Goal: Task Accomplishment & Management: Use online tool/utility

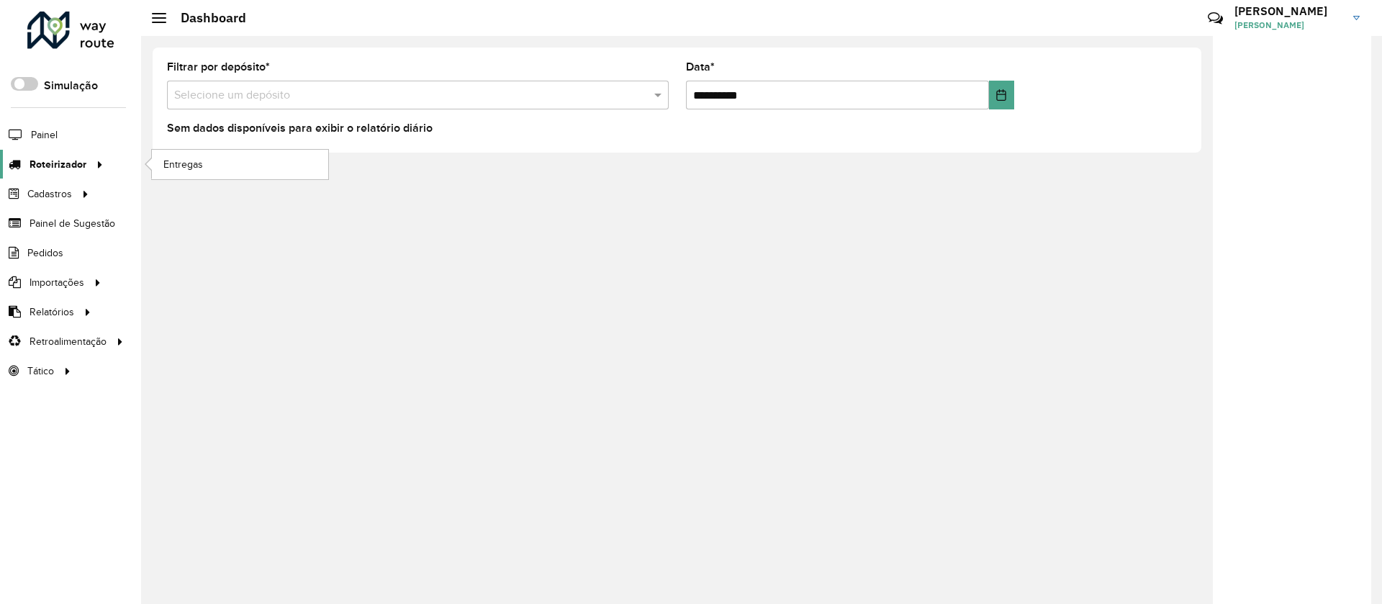
click at [60, 163] on span "Roteirizador" at bounding box center [58, 164] width 57 height 15
click at [177, 165] on span "Entregas" at bounding box center [183, 164] width 41 height 15
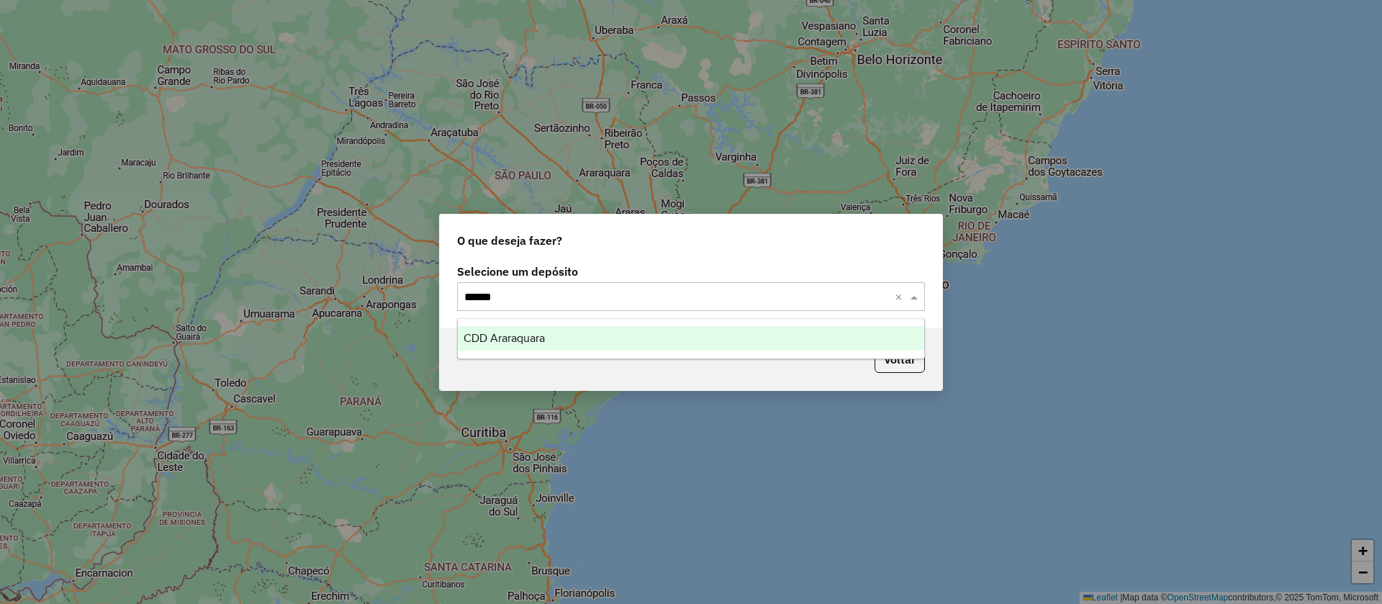
type input "*******"
click at [513, 342] on span "CDD Araraquara" at bounding box center [504, 338] width 81 height 12
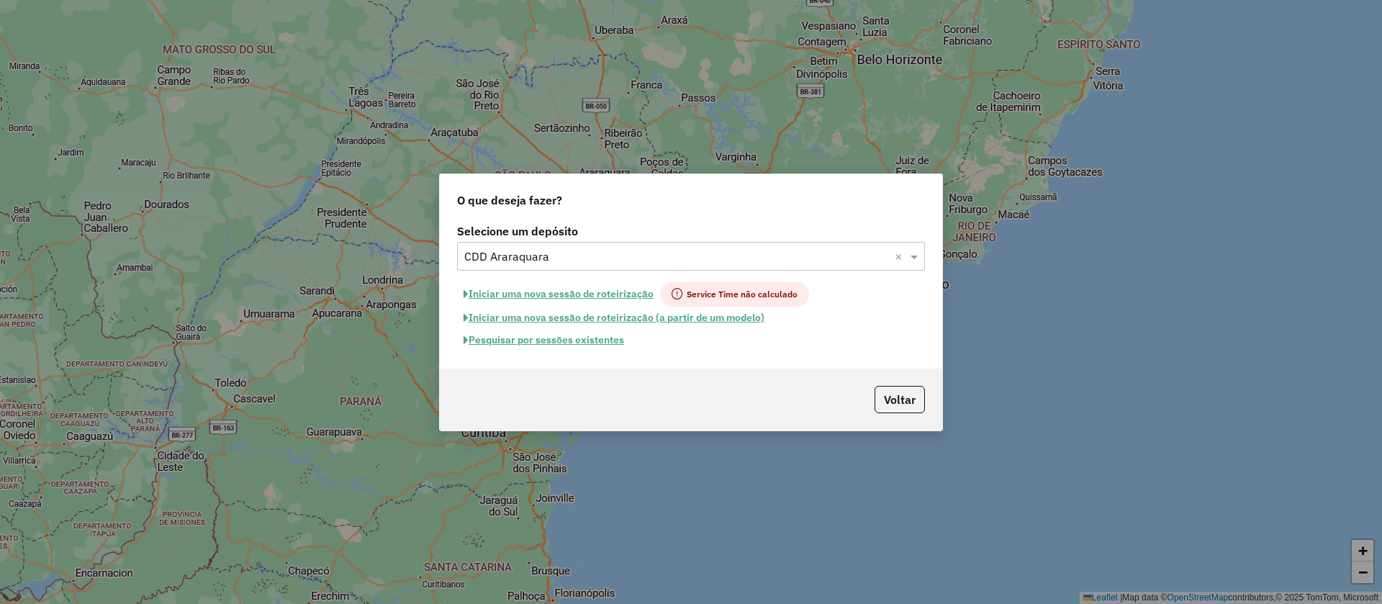
click at [552, 335] on button "Pesquisar por sessões existentes" at bounding box center [544, 340] width 174 height 22
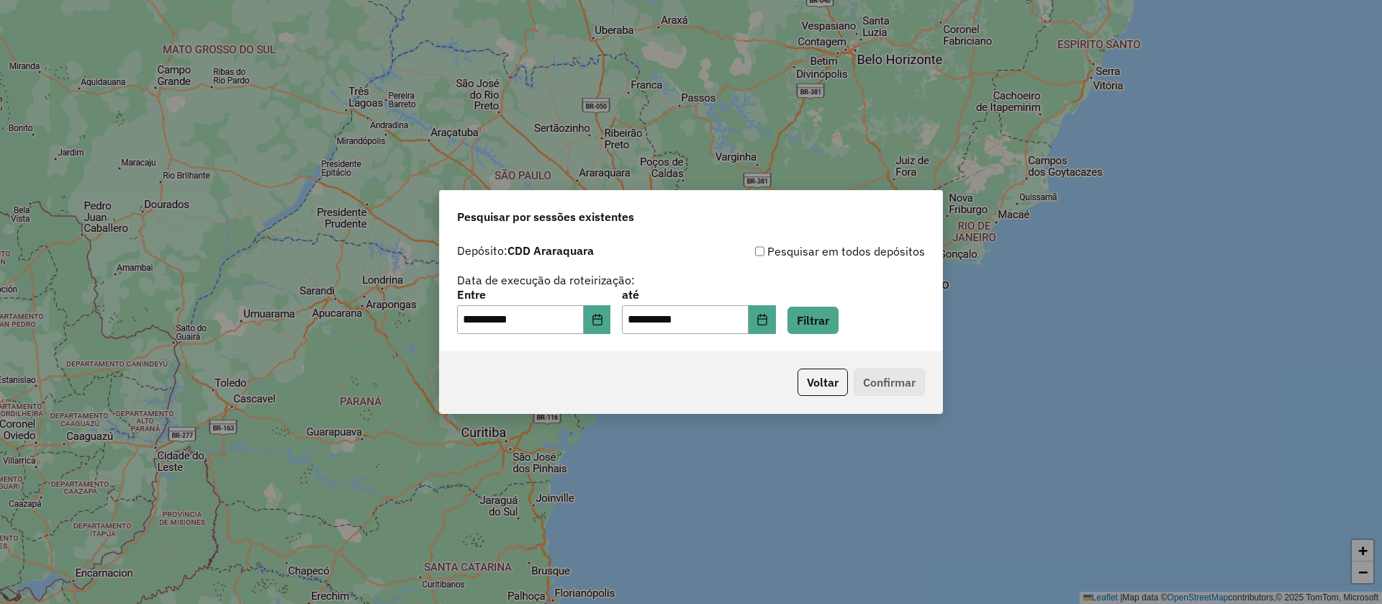
click at [868, 323] on div "**********" at bounding box center [691, 311] width 468 height 45
click at [839, 320] on button "Filtrar" at bounding box center [813, 320] width 51 height 27
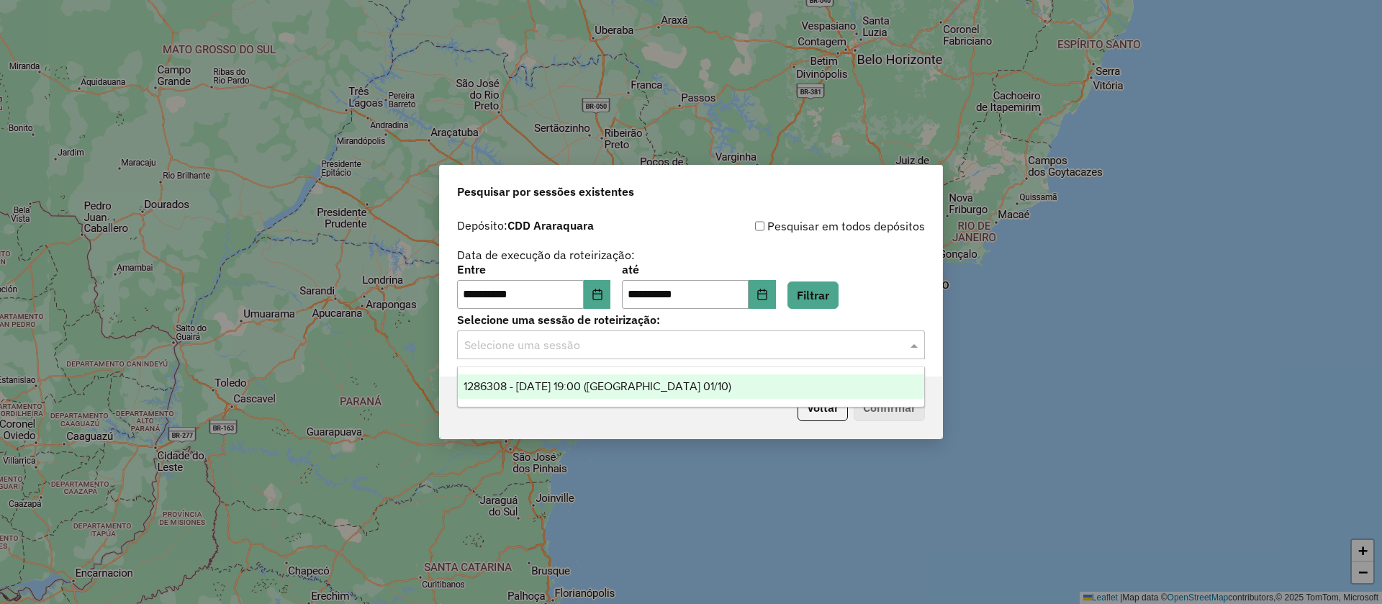
click at [552, 341] on input "text" at bounding box center [676, 345] width 425 height 17
click at [530, 387] on span "1286308 - 01/10/2025 19:00 (Araraquara 01/10)" at bounding box center [598, 386] width 268 height 12
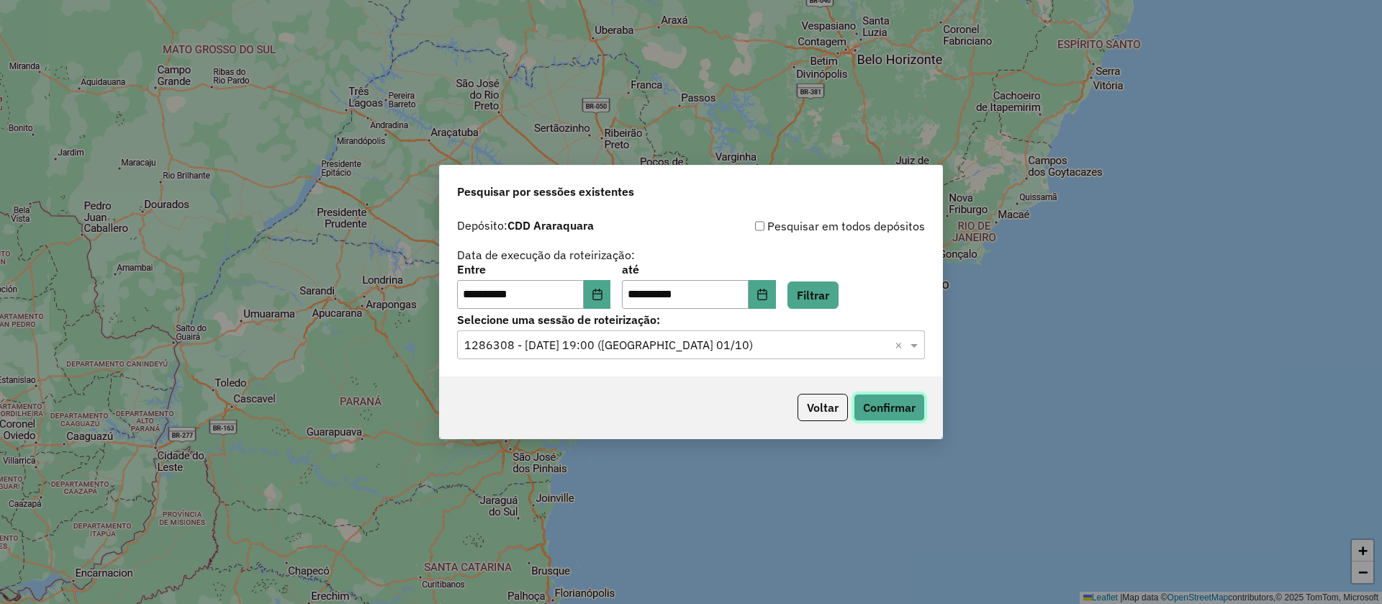
click at [893, 407] on button "Confirmar" at bounding box center [889, 407] width 71 height 27
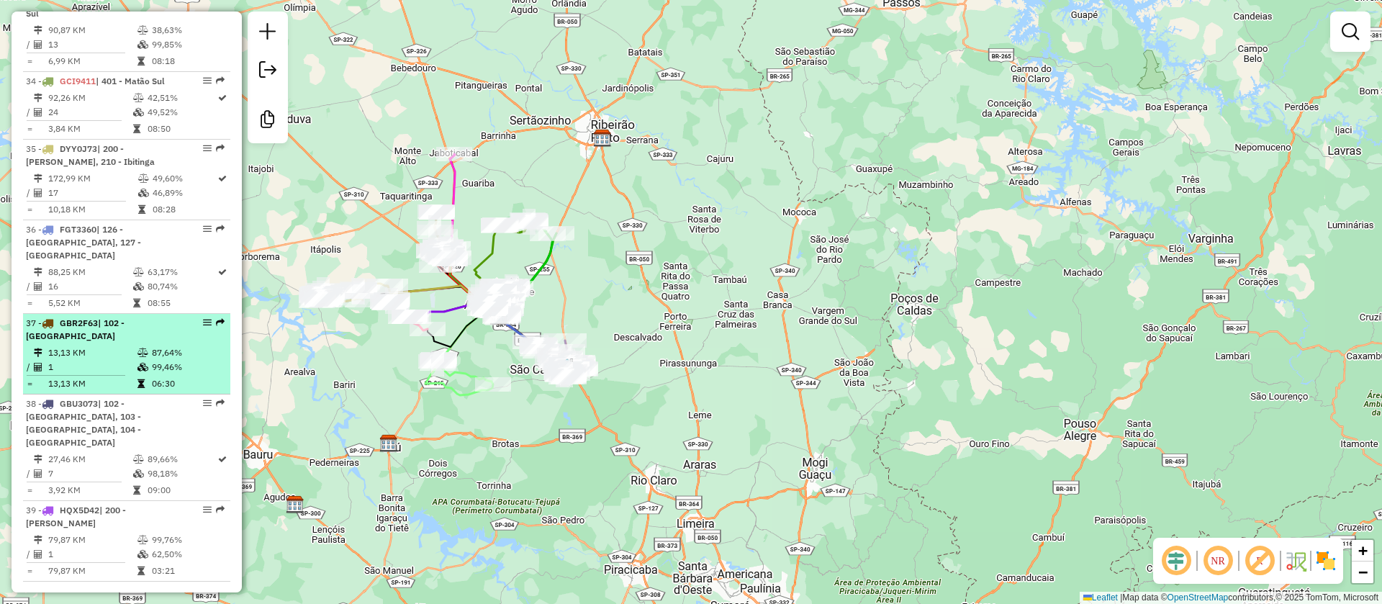
scroll to position [3462, 0]
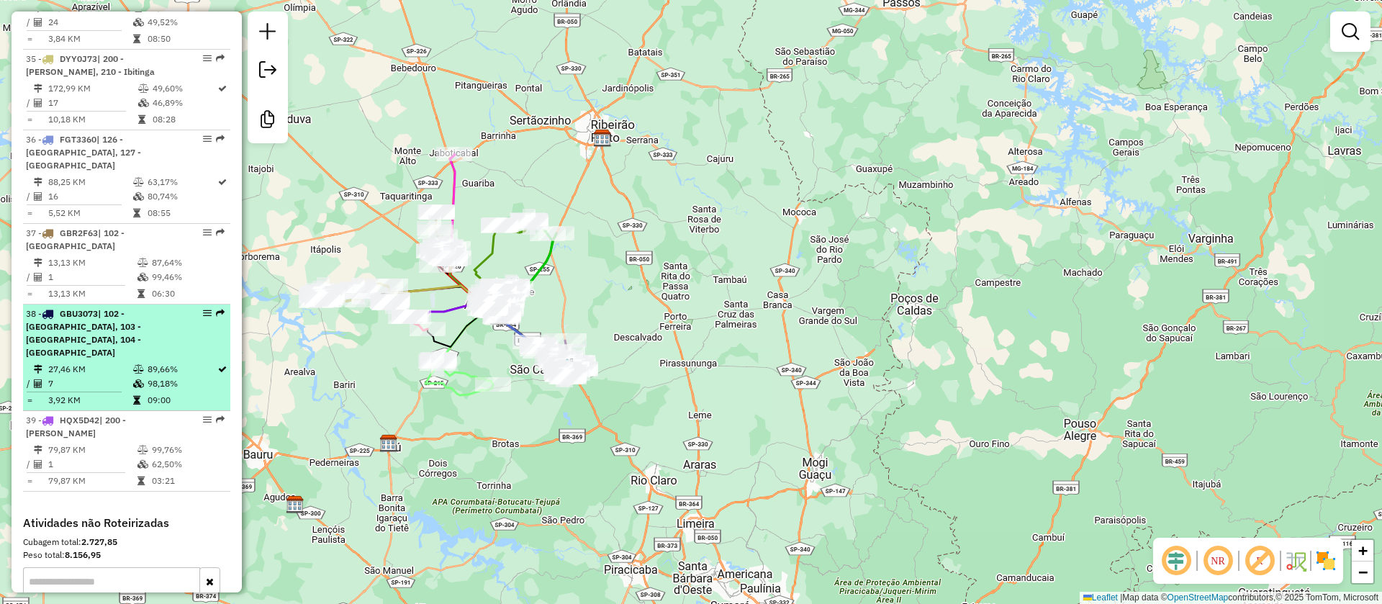
click at [132, 377] on td at bounding box center [139, 384] width 14 height 14
select select "**********"
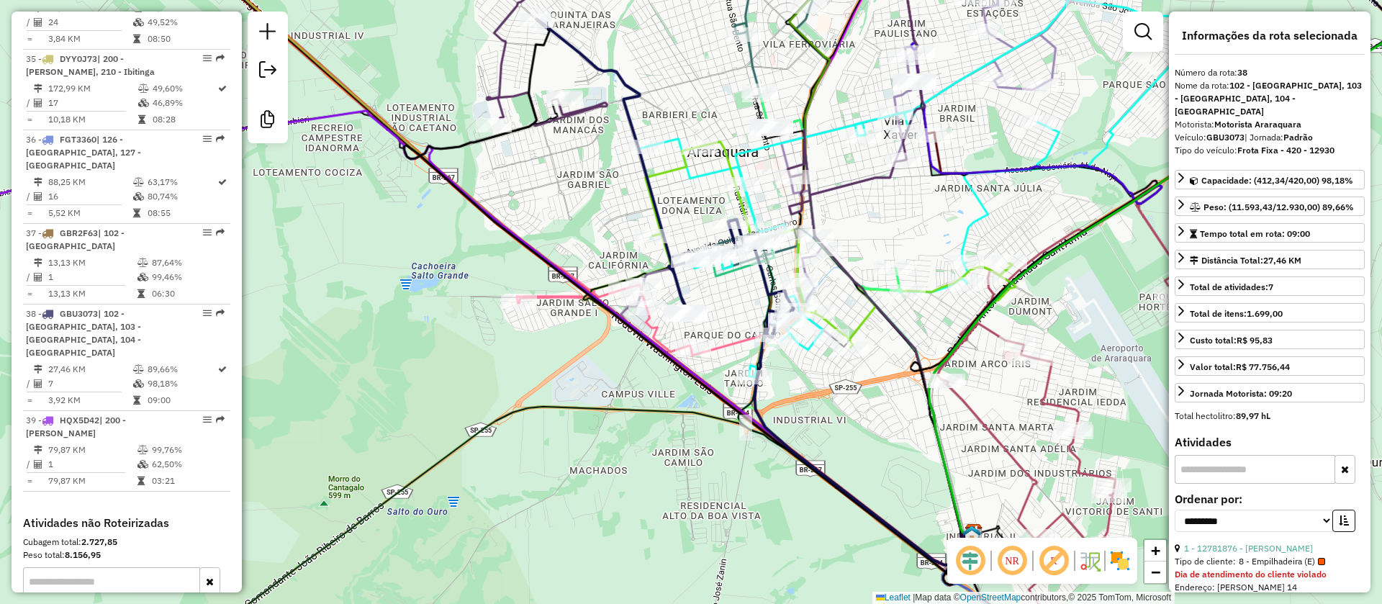
click at [1053, 571] on em at bounding box center [1054, 561] width 35 height 35
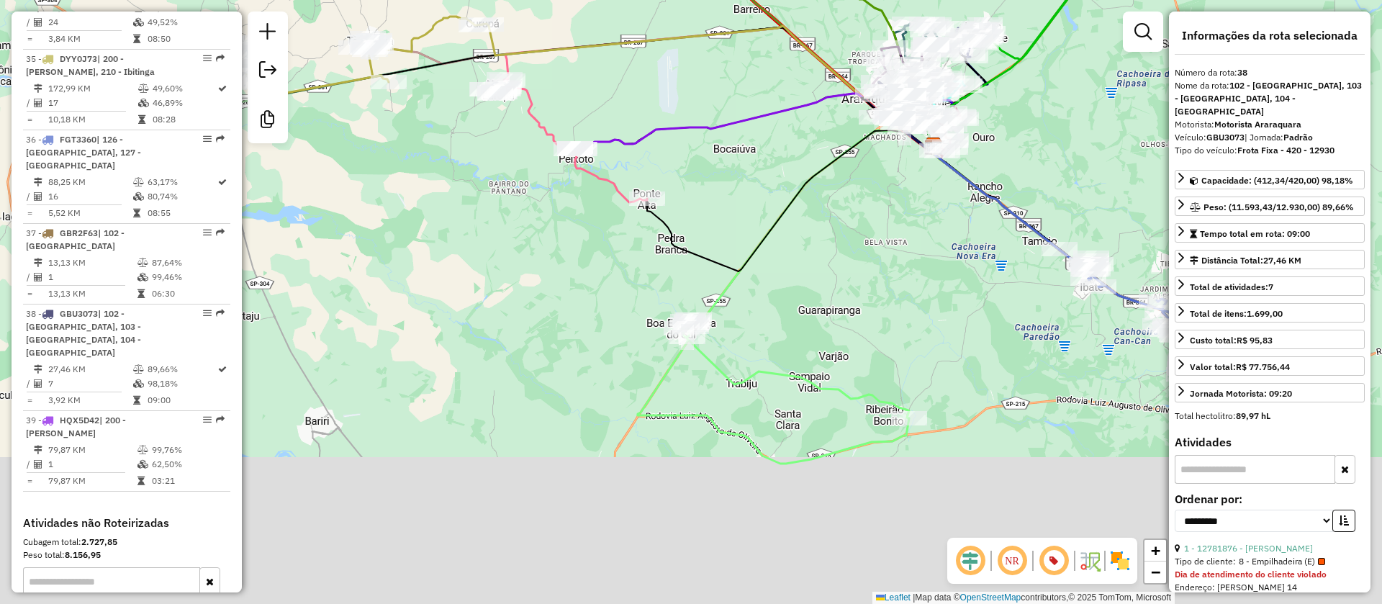
drag, startPoint x: 687, startPoint y: 374, endPoint x: 680, endPoint y: 170, distance: 204.6
click at [682, 181] on div "Janela de atendimento Grade de atendimento Capacidade Transportadoras Veículos …" at bounding box center [691, 302] width 1382 height 604
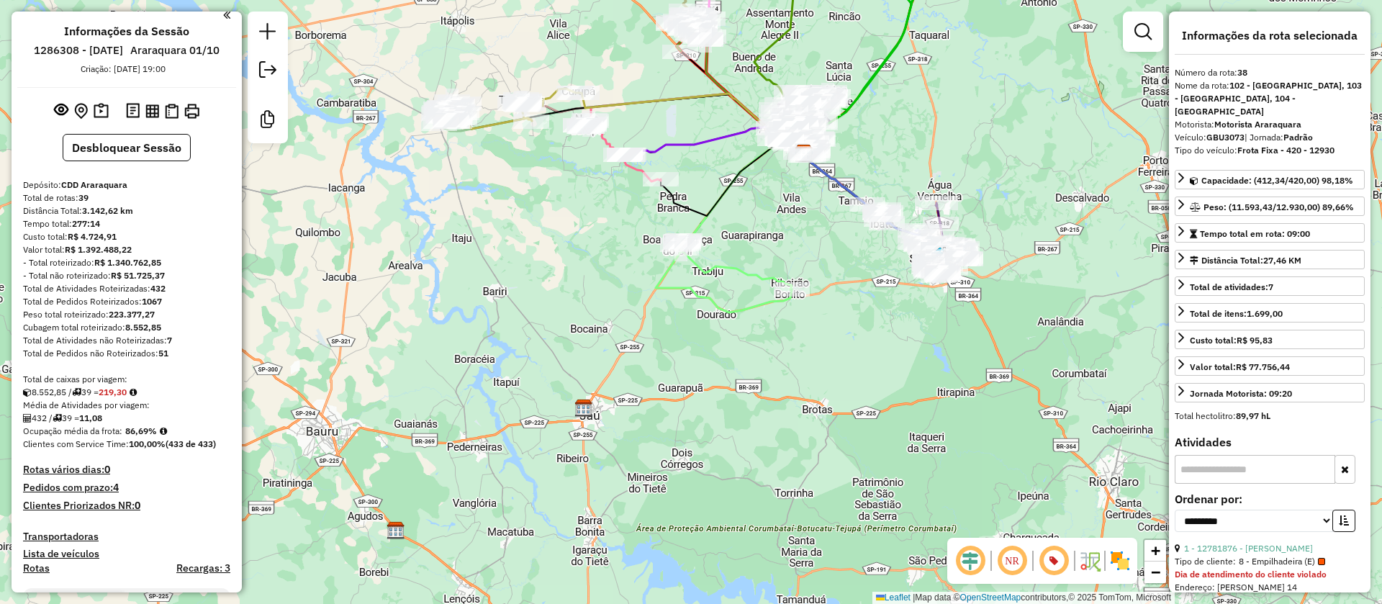
scroll to position [0, 0]
